Goal: Information Seeking & Learning: Learn about a topic

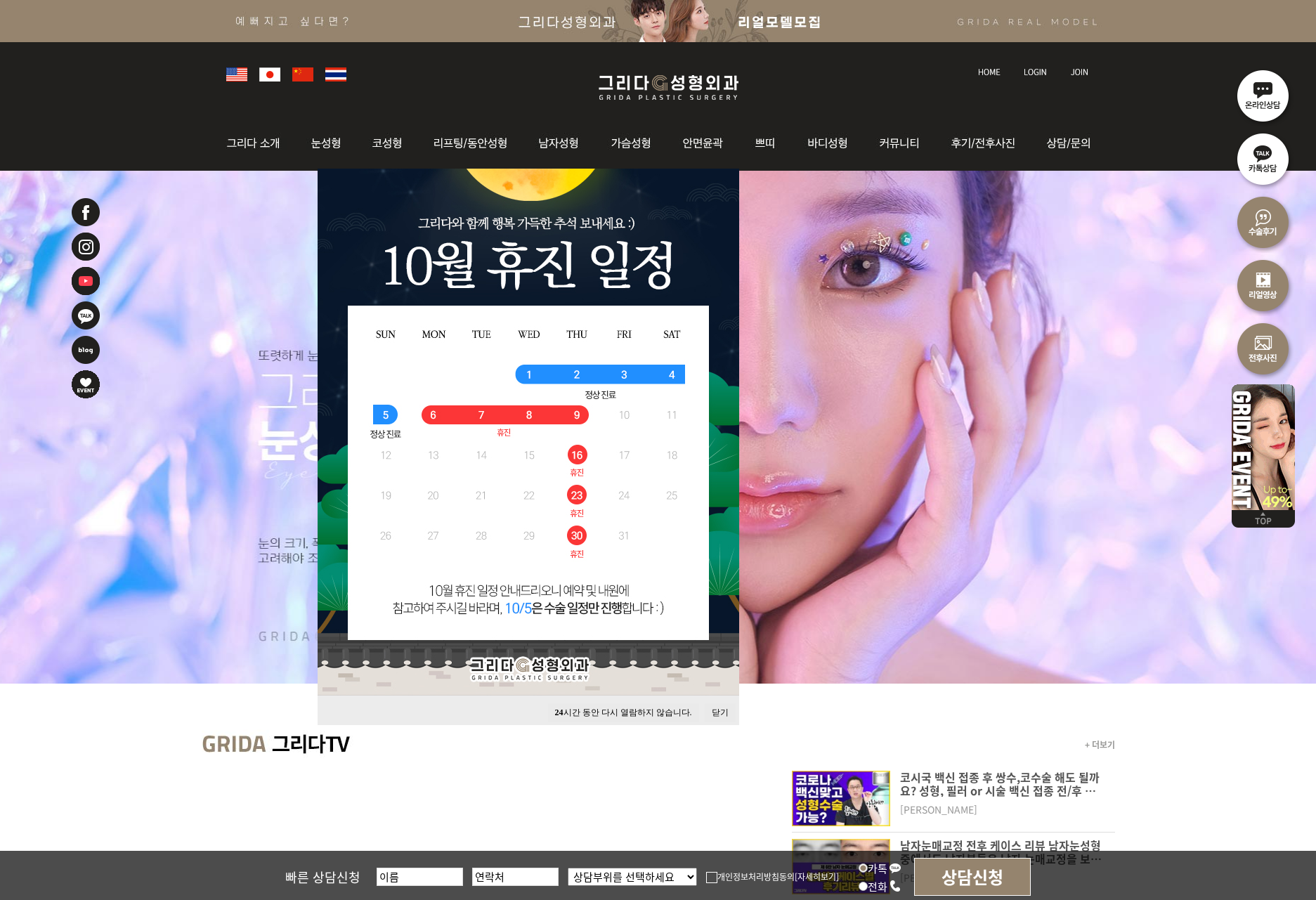
click at [714, 710] on button "닫기" at bounding box center [720, 713] width 31 height 19
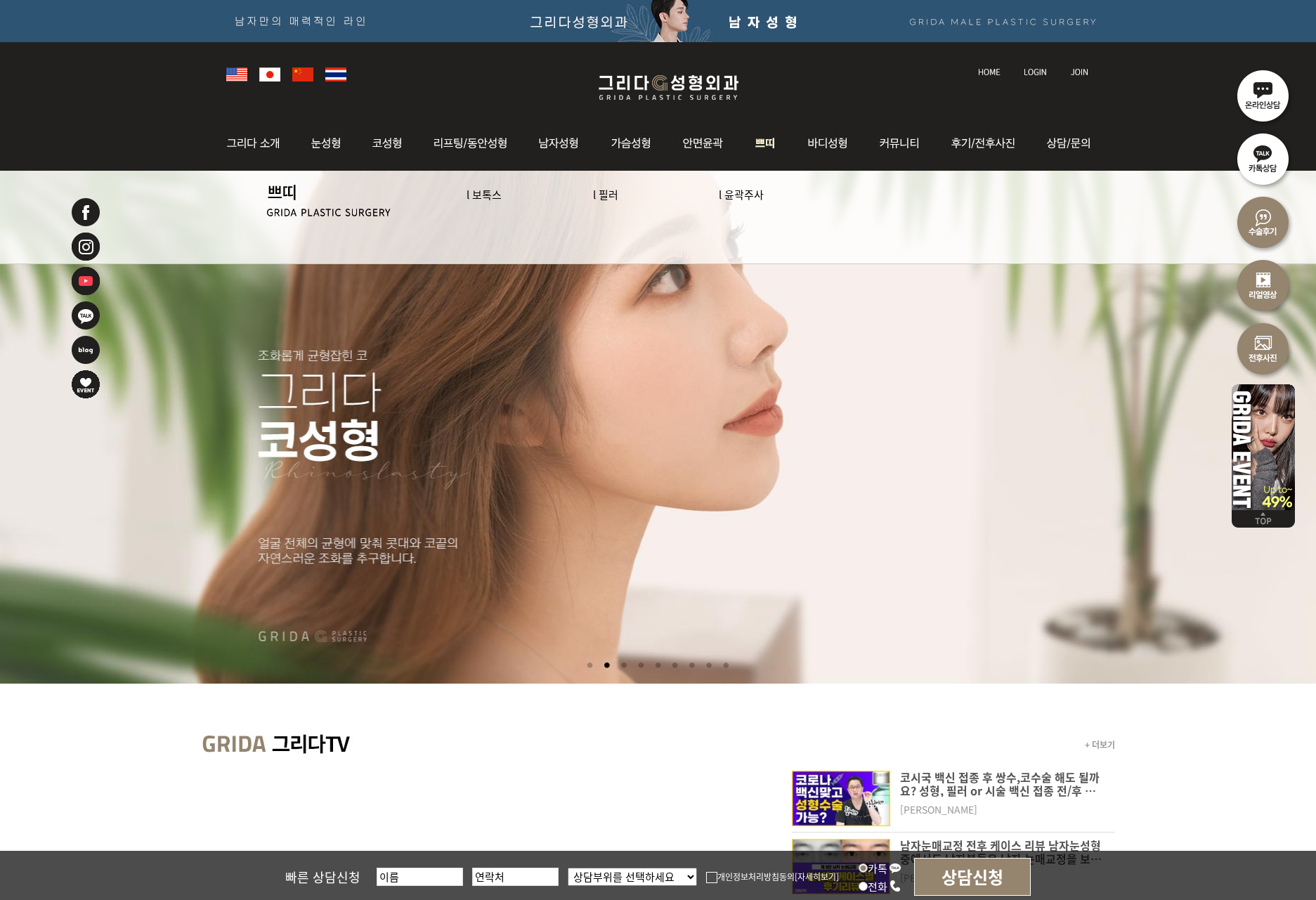
click at [469, 198] on link "l 보톡스" at bounding box center [484, 195] width 35 height 15
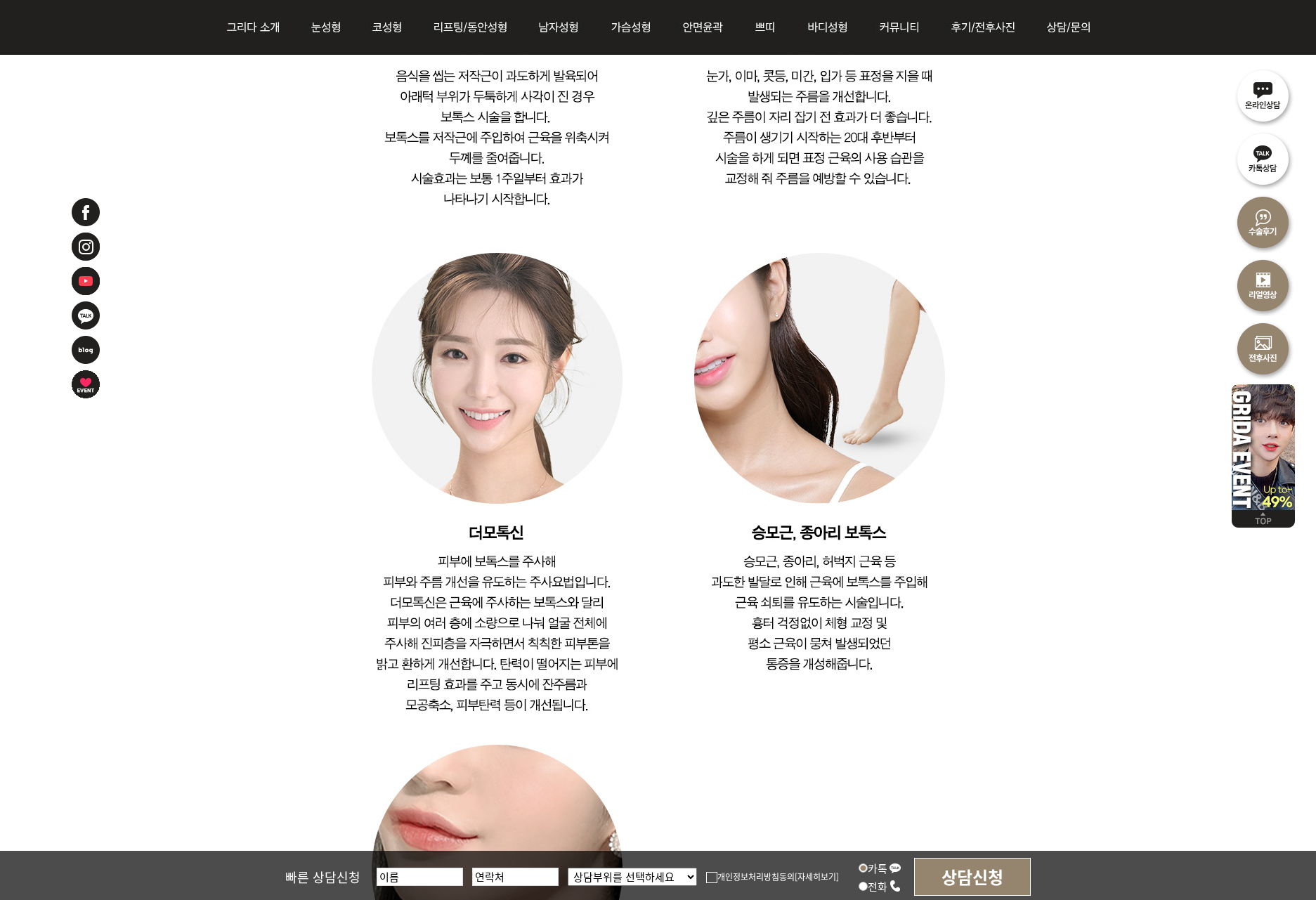
scroll to position [2859, 0]
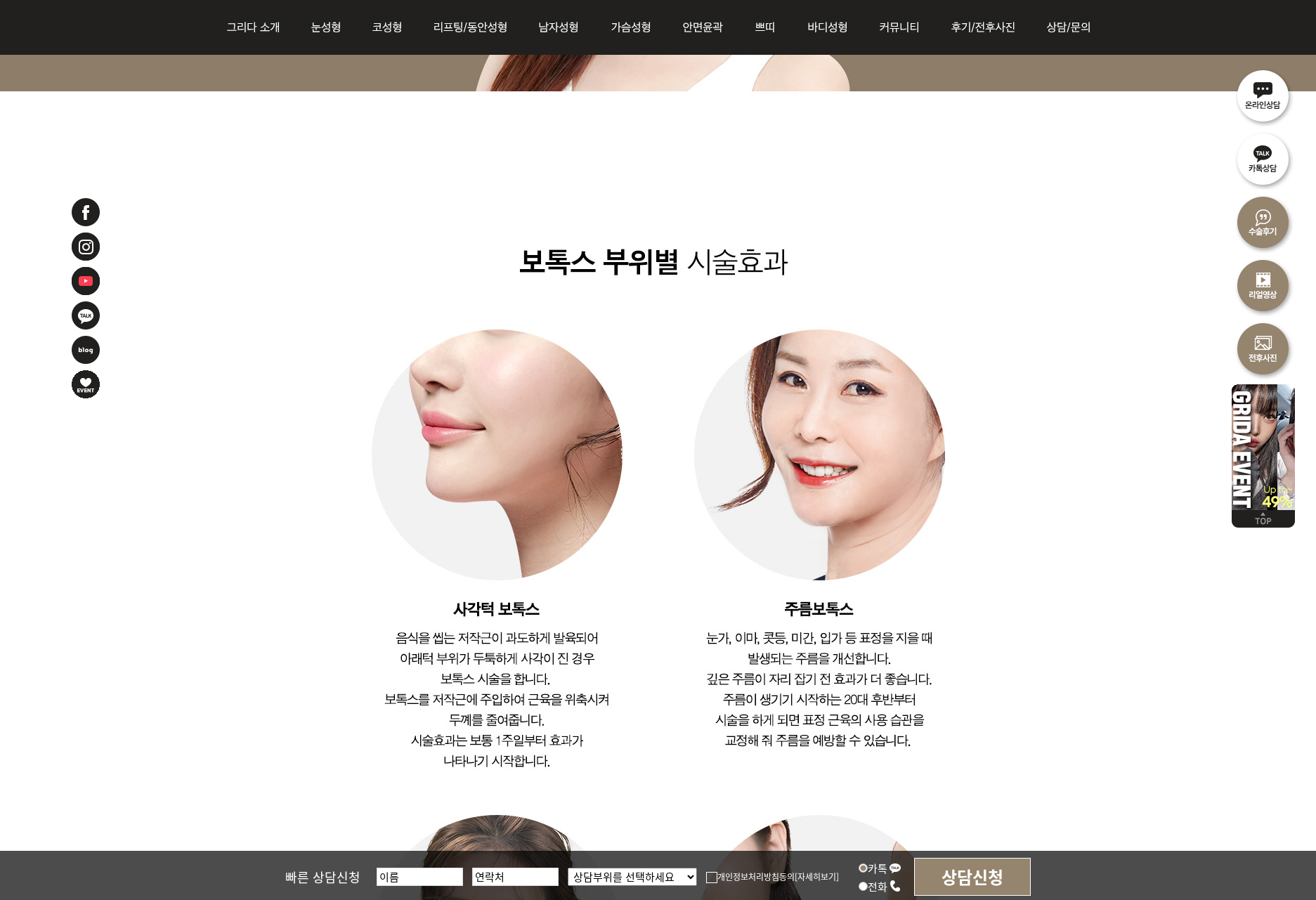
click at [1236, 461] on img at bounding box center [1264, 444] width 63 height 130
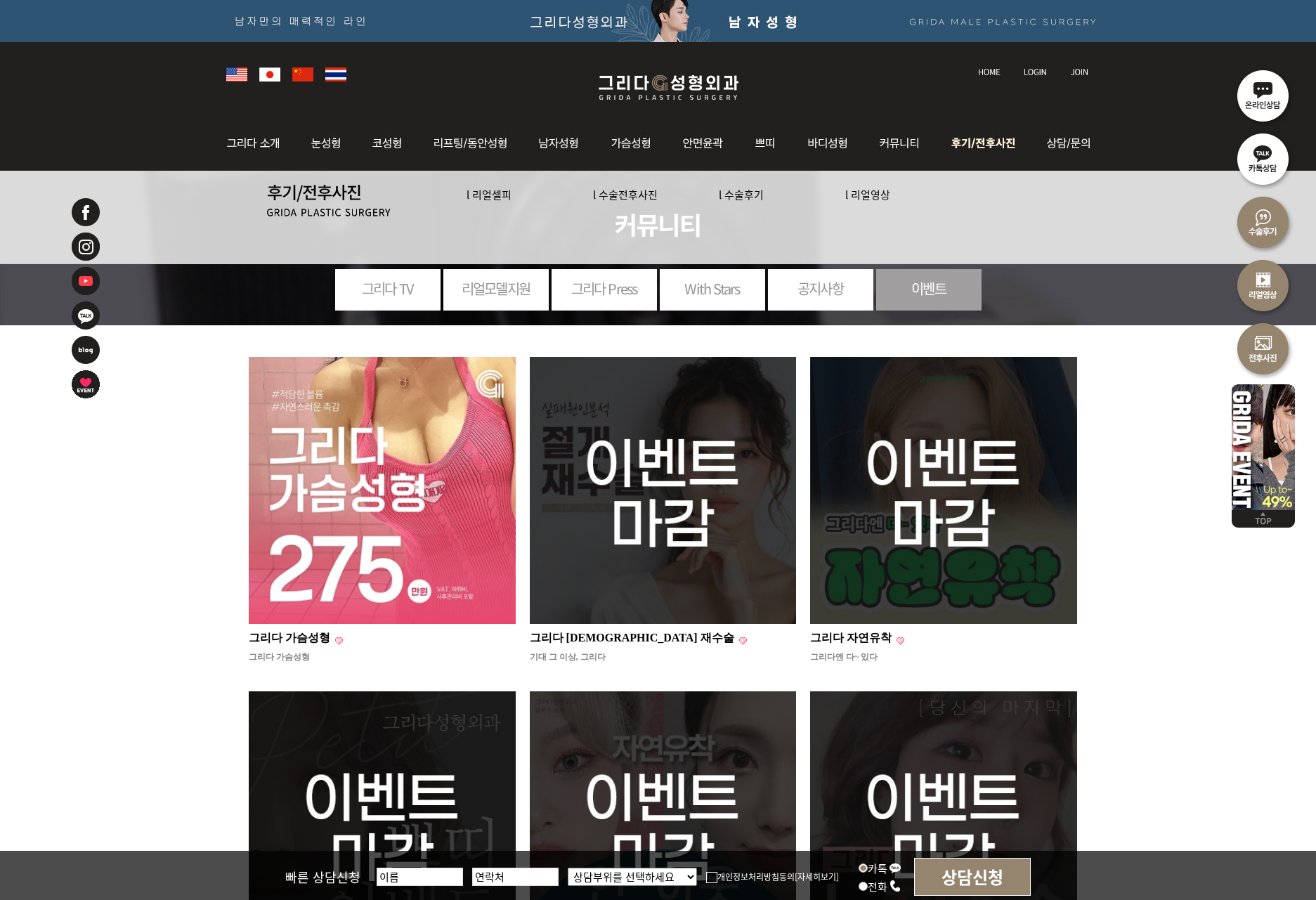
click at [974, 145] on img at bounding box center [986, 143] width 97 height 55
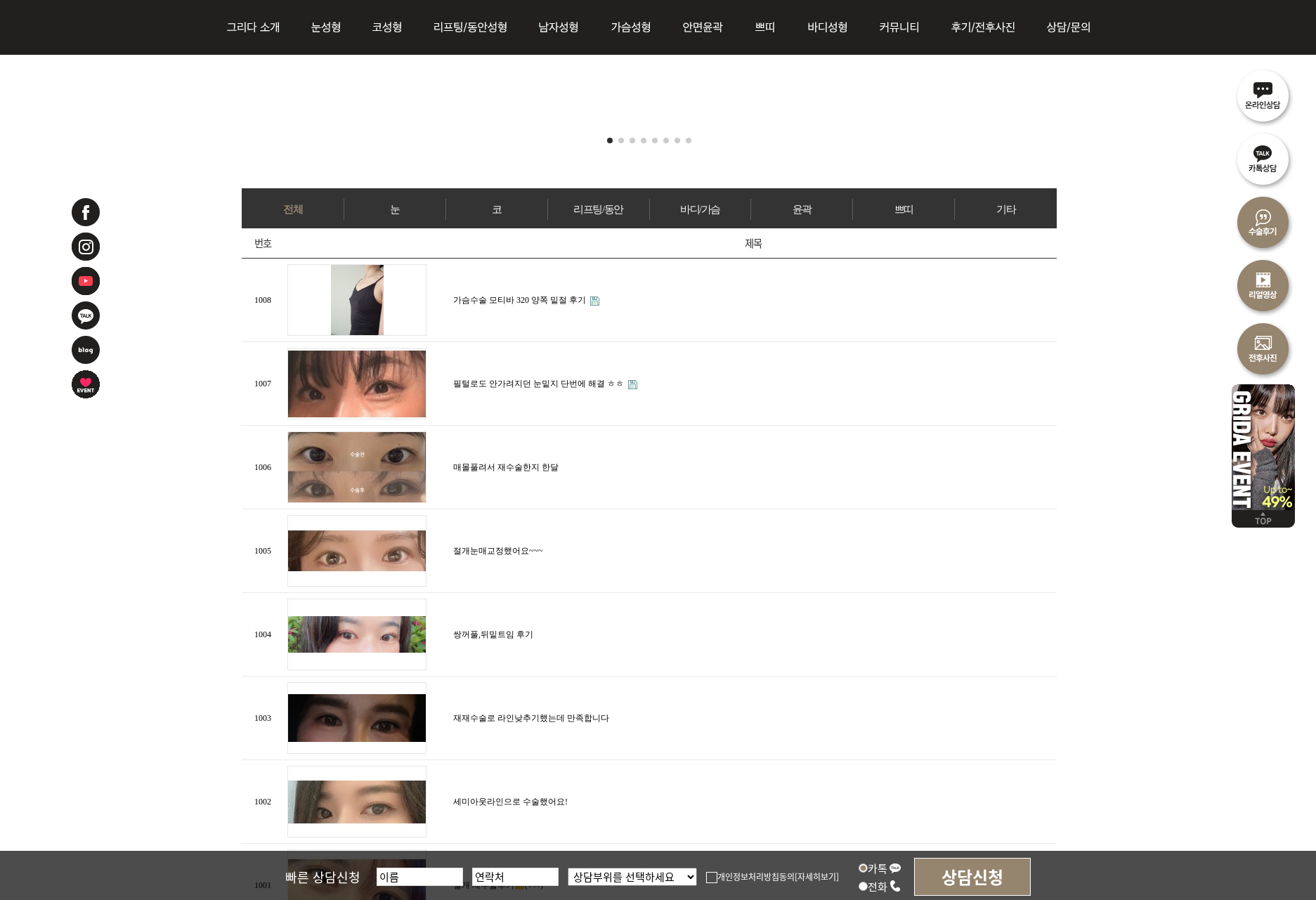
scroll to position [632, 0]
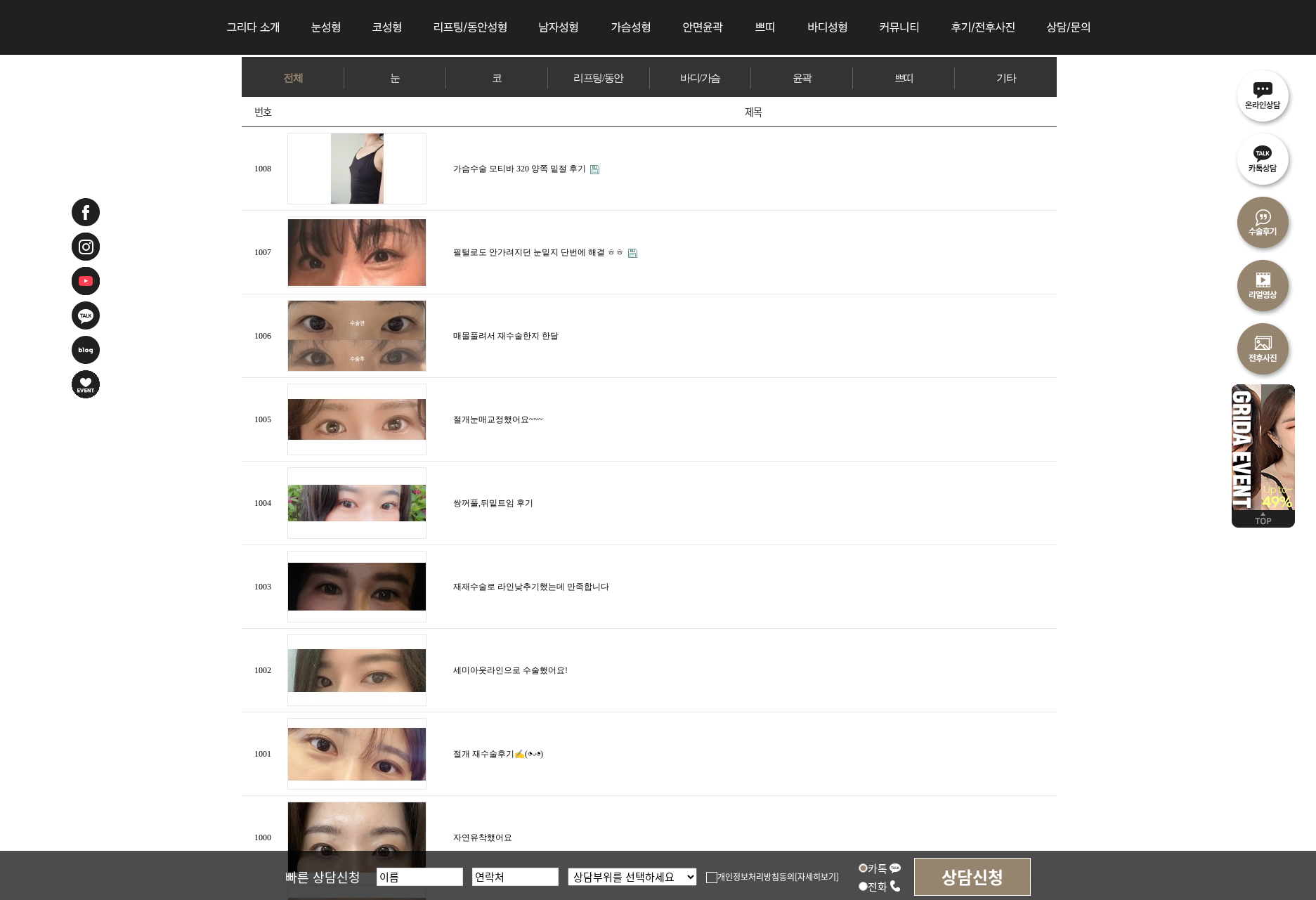
click at [481, 583] on link "재재수술로 라인낮추기했는데 만족합니다" at bounding box center [532, 586] width 156 height 10
